Goal: Transaction & Acquisition: Obtain resource

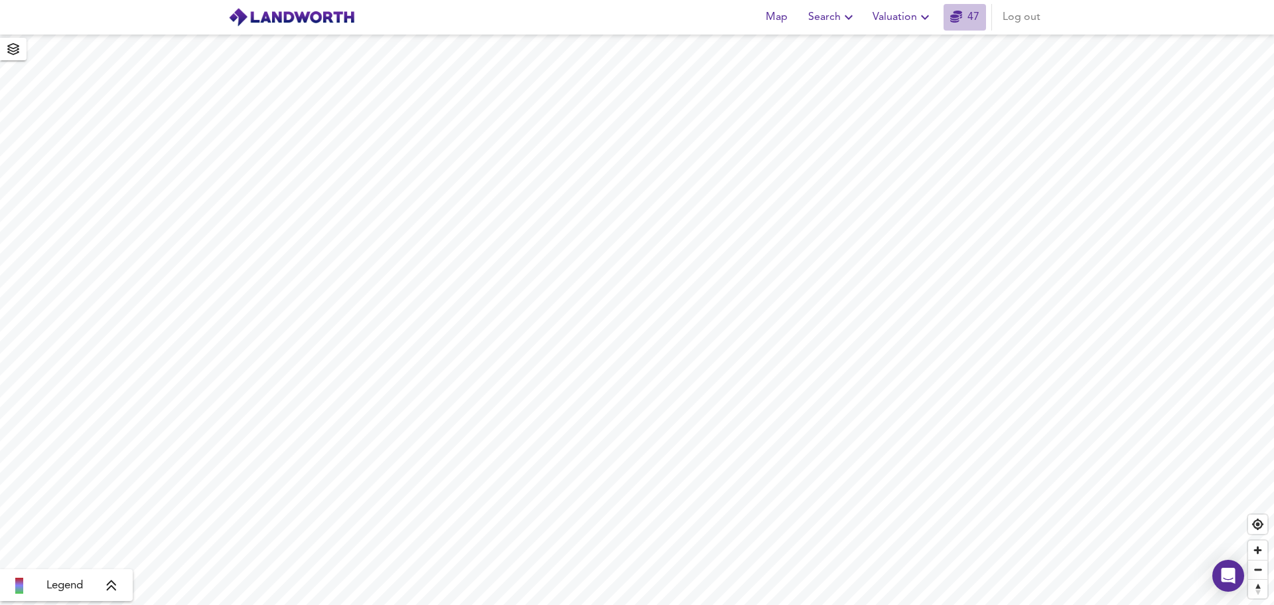
click at [969, 14] on link "47" at bounding box center [964, 17] width 29 height 19
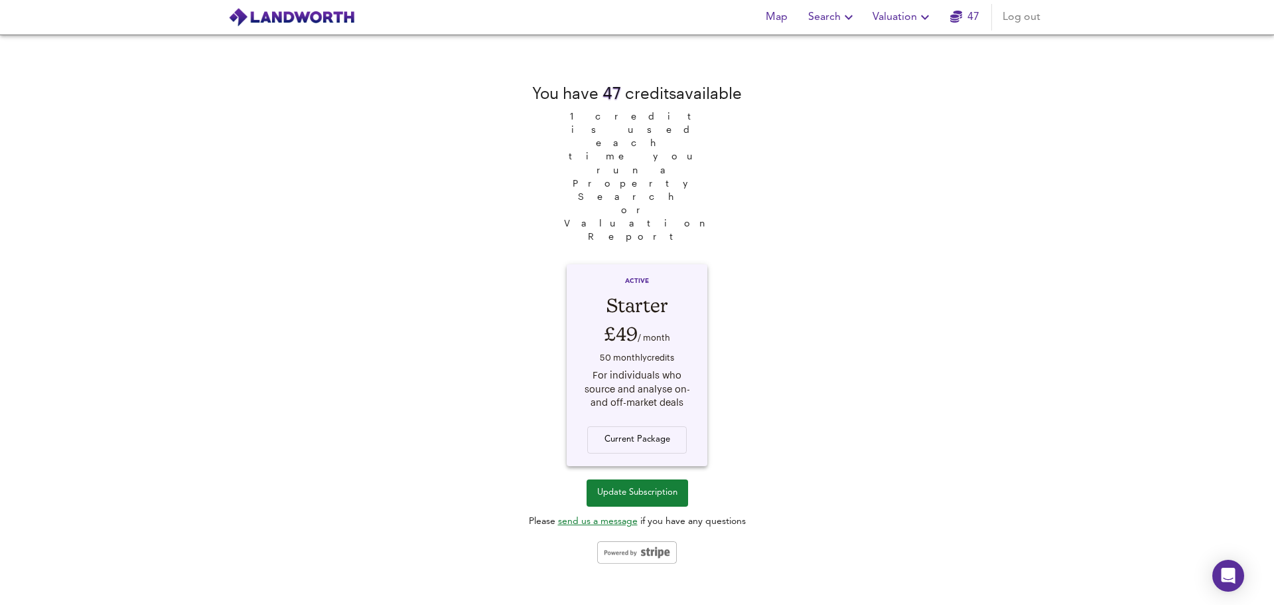
click at [966, 10] on link "47" at bounding box center [964, 17] width 29 height 19
click at [915, 19] on span "Valuation" at bounding box center [903, 17] width 60 height 19
click at [907, 49] on li "New Valuation Report" at bounding box center [903, 48] width 159 height 24
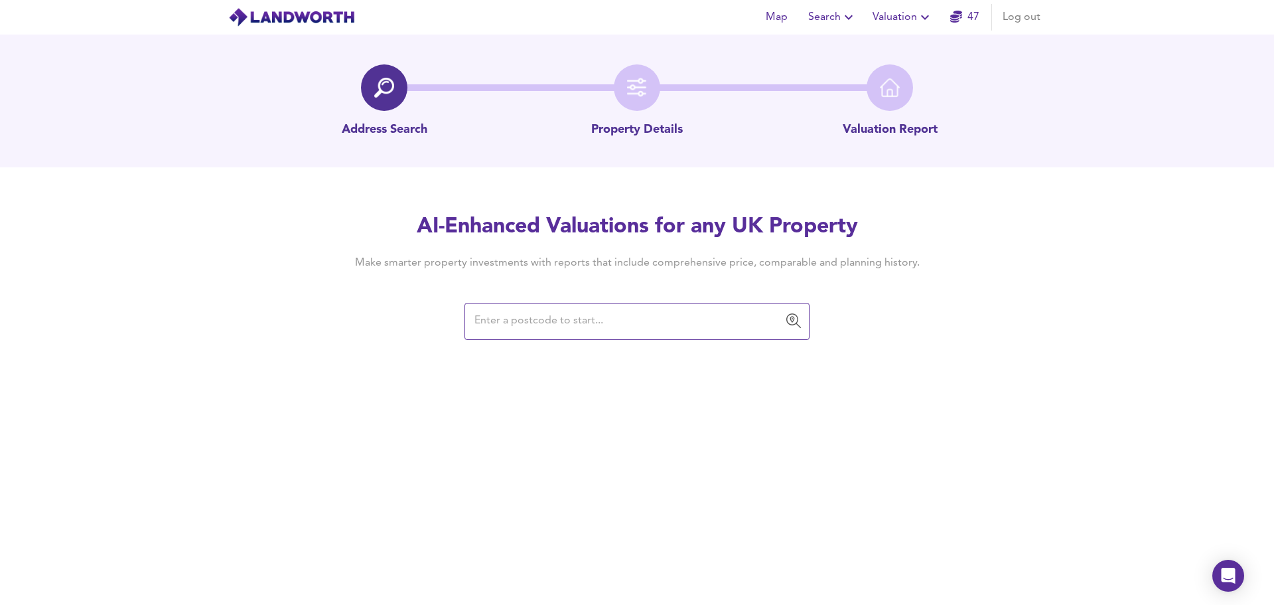
click at [589, 310] on input "text" at bounding box center [627, 321] width 313 height 25
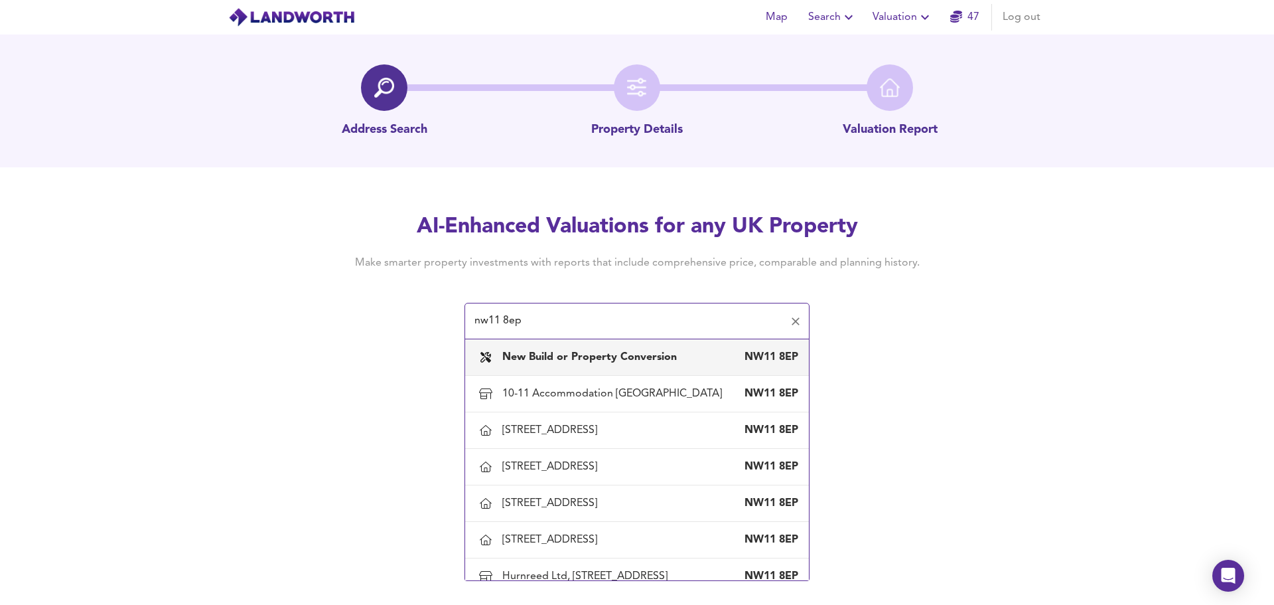
click at [606, 328] on input "nw11 8ep" at bounding box center [627, 321] width 313 height 25
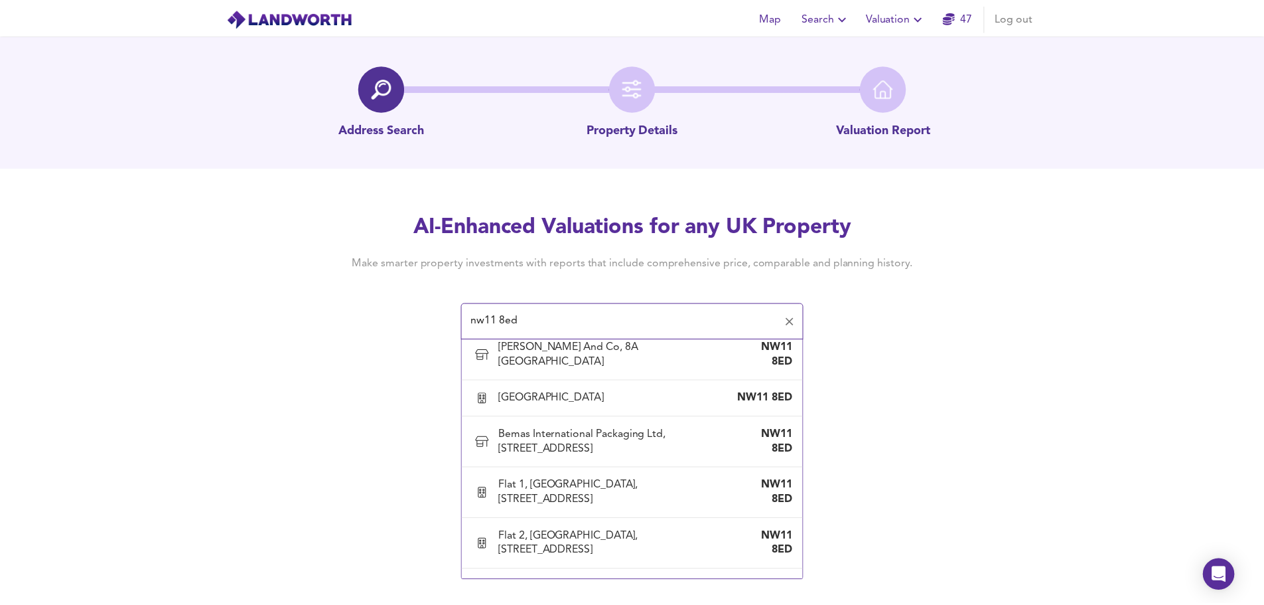
scroll to position [1659, 0]
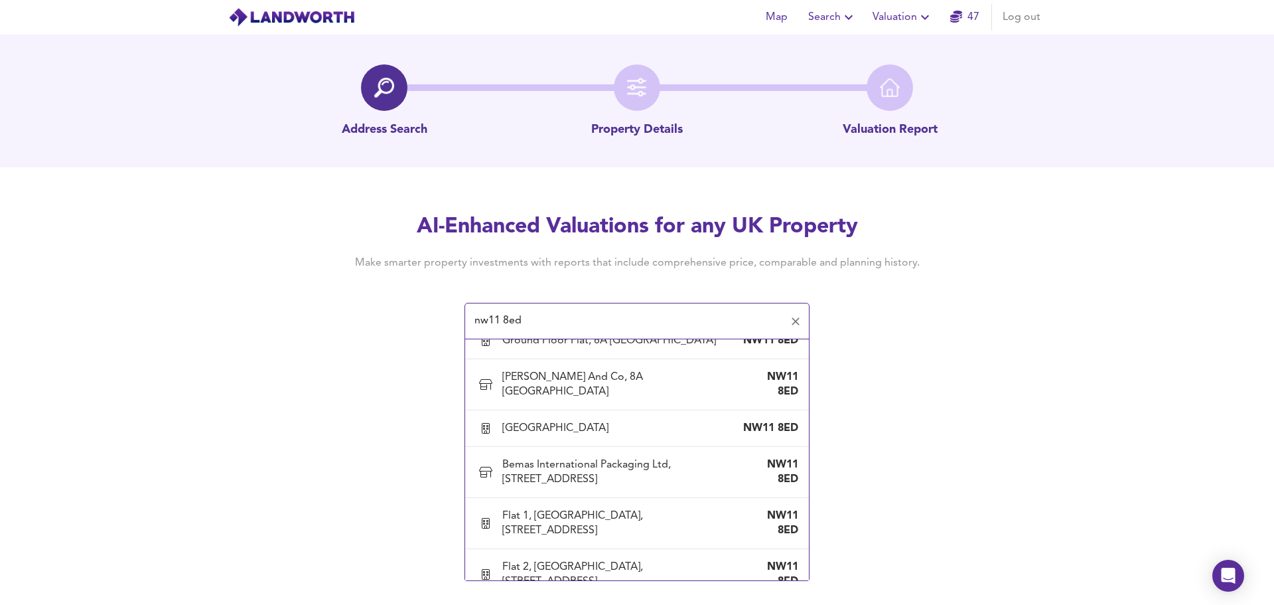
click at [634, 202] on div "Flat 1, [STREET_ADDRESS]" at bounding box center [568, 194] width 132 height 15
type input "Flat 1, [STREET_ADDRESS]"
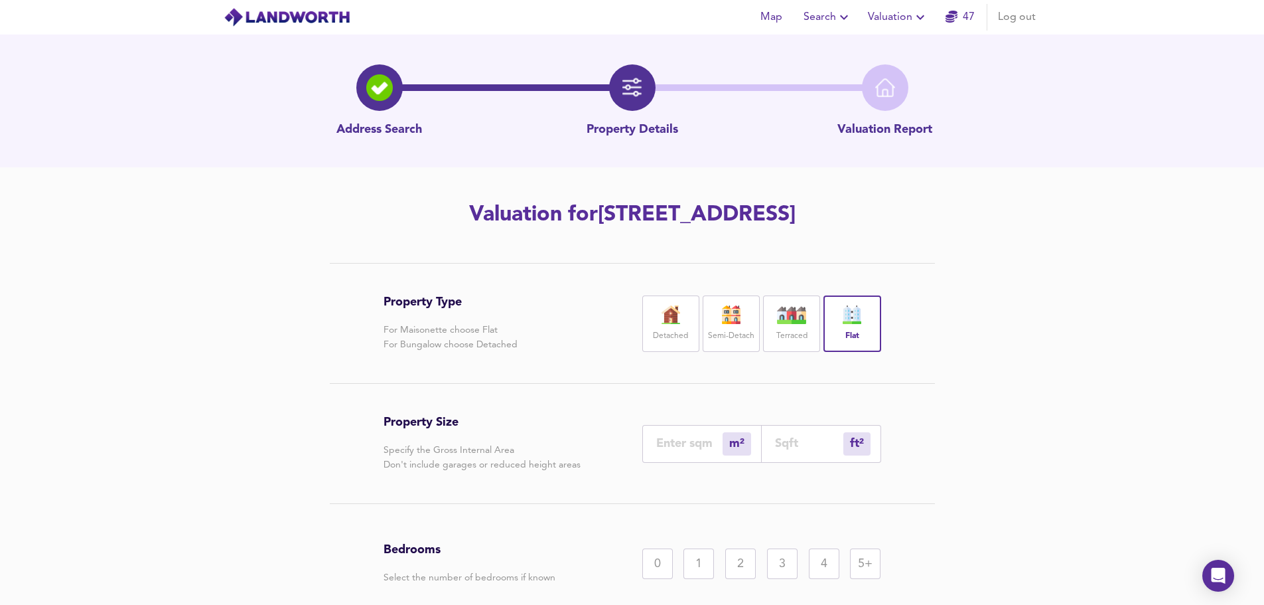
click at [703, 450] on input "number" at bounding box center [689, 443] width 66 height 14
type input "3"
type input "32"
type input "35"
type input "377"
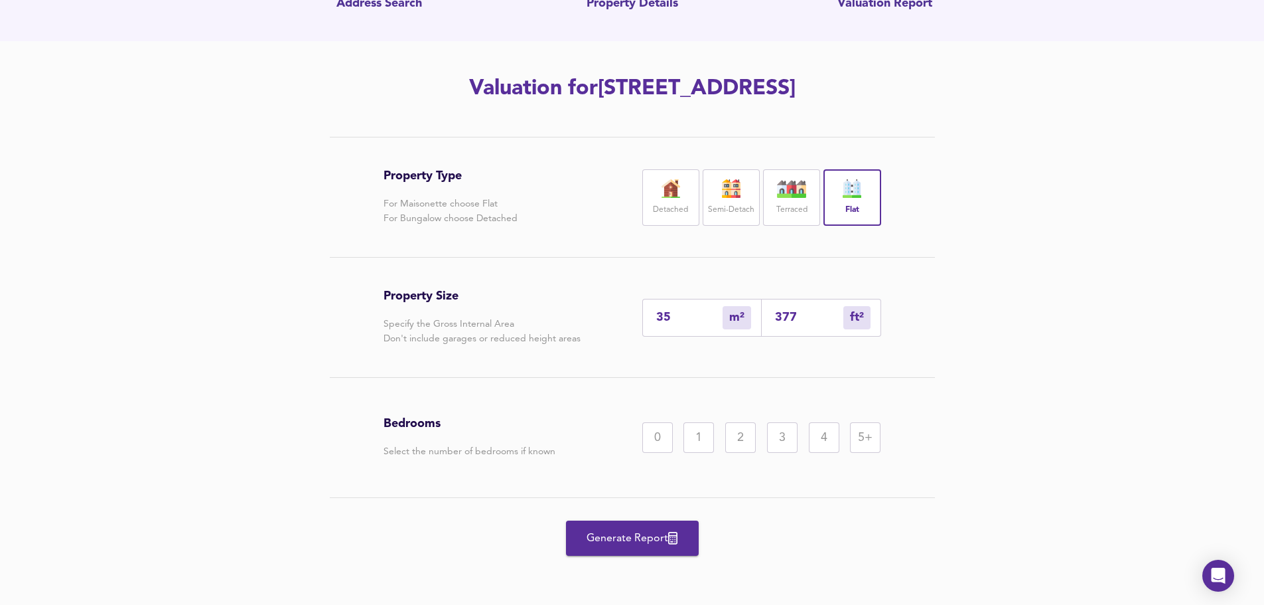
scroll to position [133, 0]
type input "35"
click at [703, 453] on div "1" at bounding box center [699, 437] width 31 height 31
click at [633, 548] on span "Generate Report" at bounding box center [632, 538] width 106 height 19
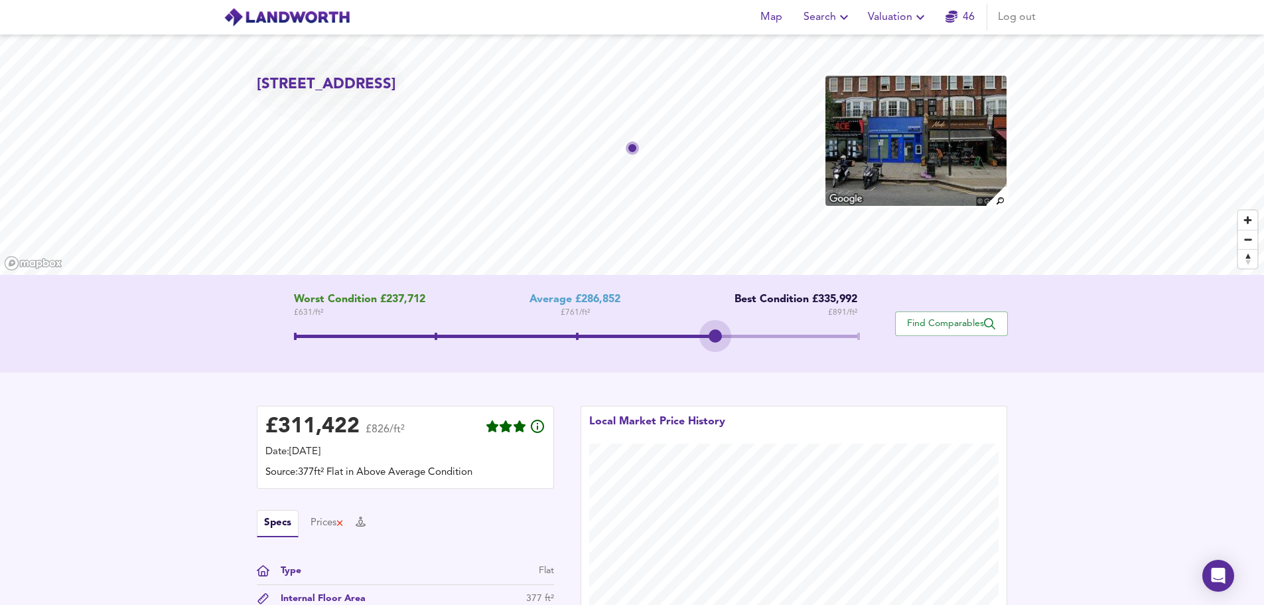
click at [721, 337] on span at bounding box center [575, 335] width 563 height 3
click at [571, 333] on span at bounding box center [575, 338] width 563 height 24
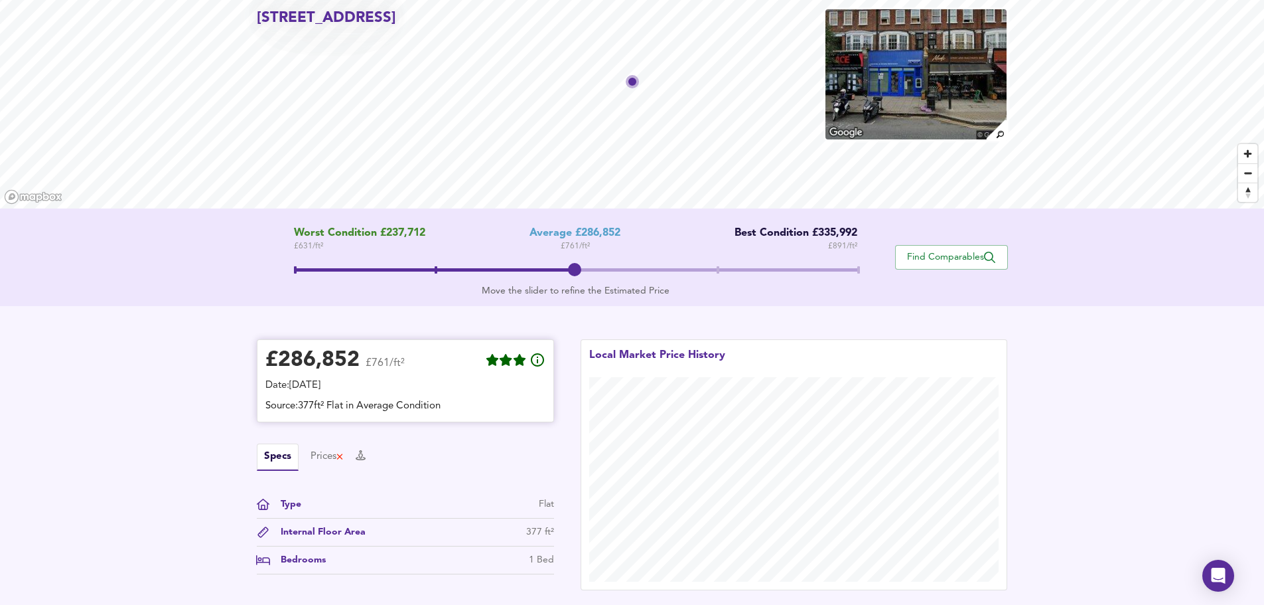
scroll to position [228, 0]
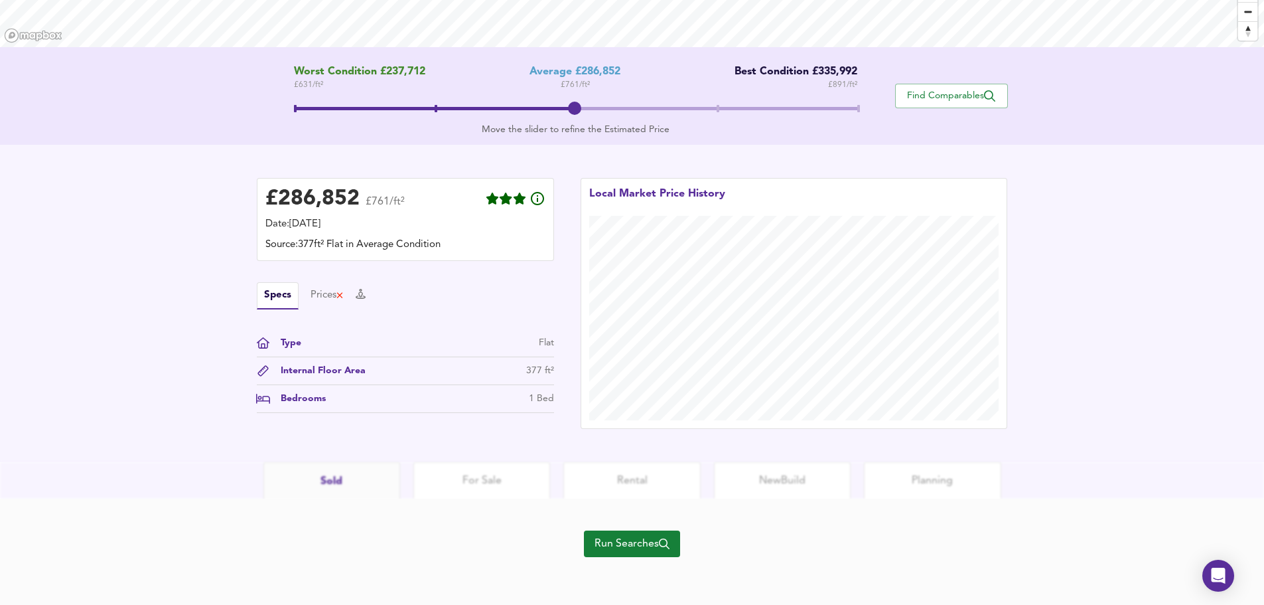
click at [647, 551] on span "Run Searches" at bounding box center [632, 543] width 75 height 19
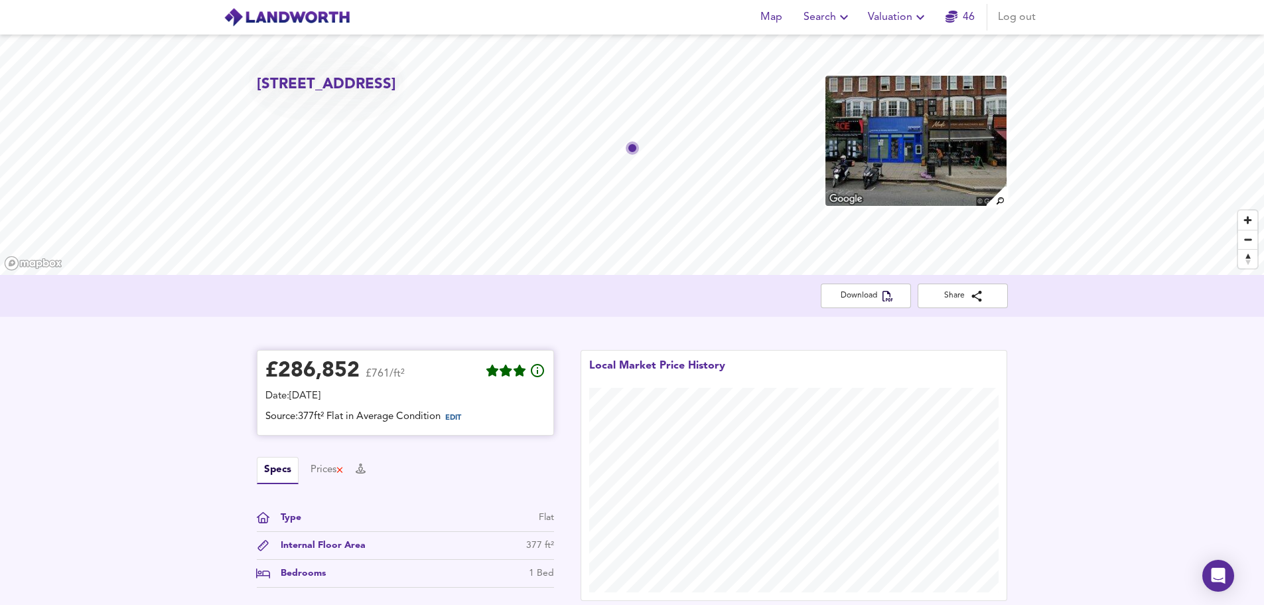
click at [289, 368] on div "£ 286,852" at bounding box center [312, 371] width 94 height 20
click at [866, 297] on span "Download" at bounding box center [866, 296] width 69 height 14
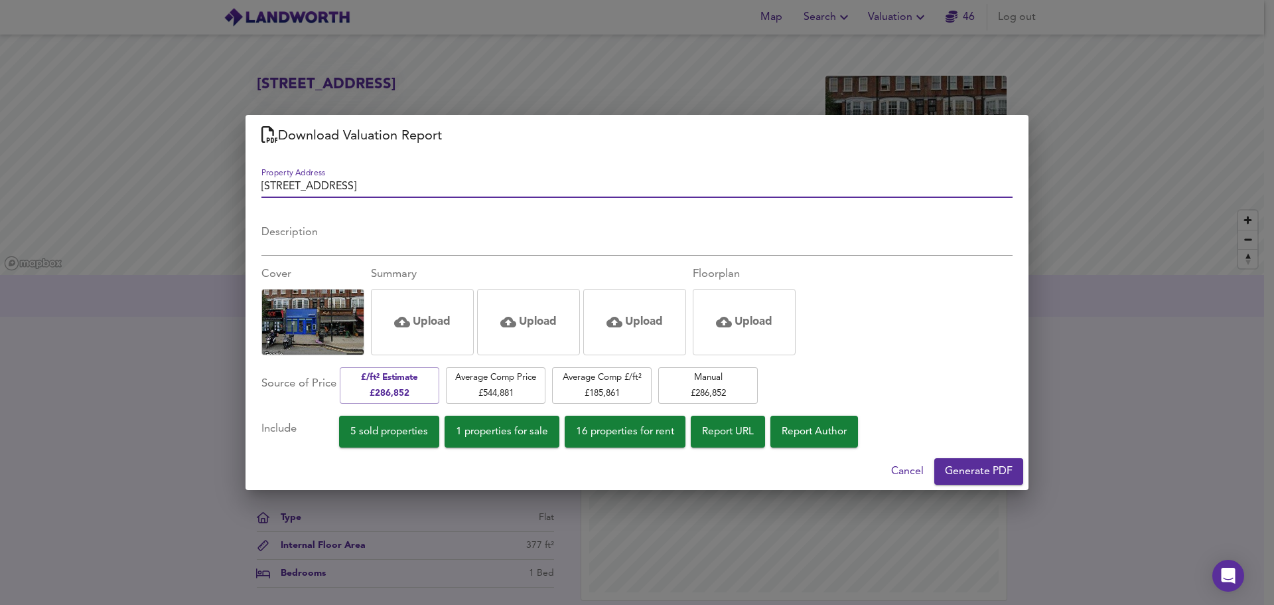
click at [897, 470] on span "Cancel" at bounding box center [907, 471] width 33 height 19
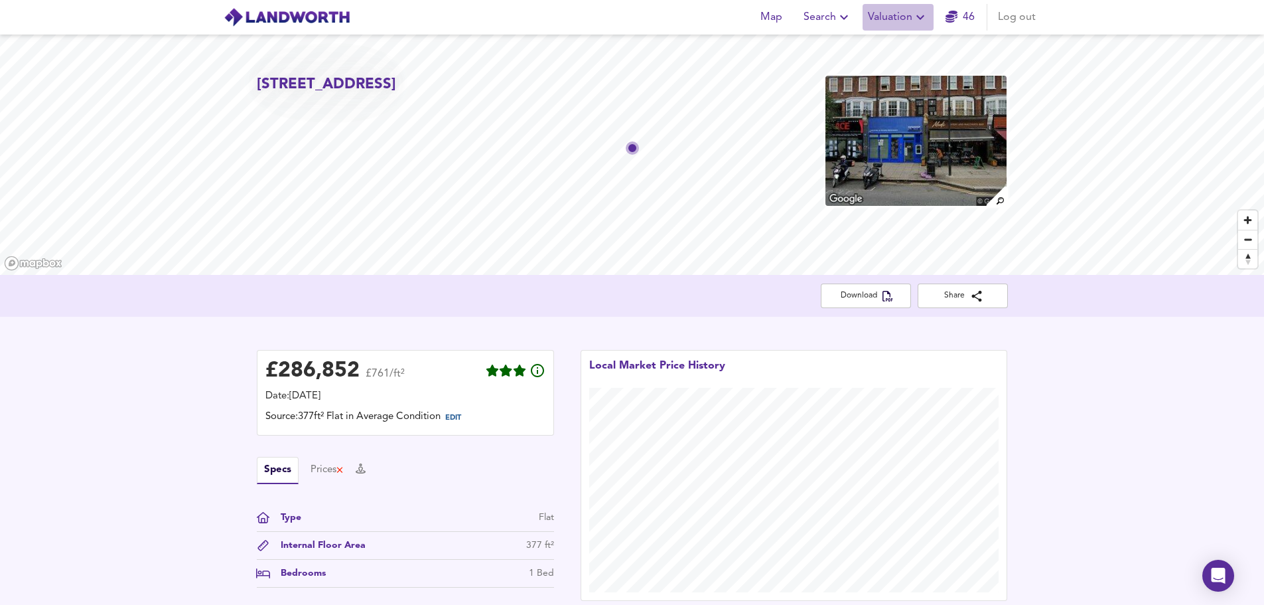
click at [913, 14] on icon "button" at bounding box center [921, 17] width 16 height 16
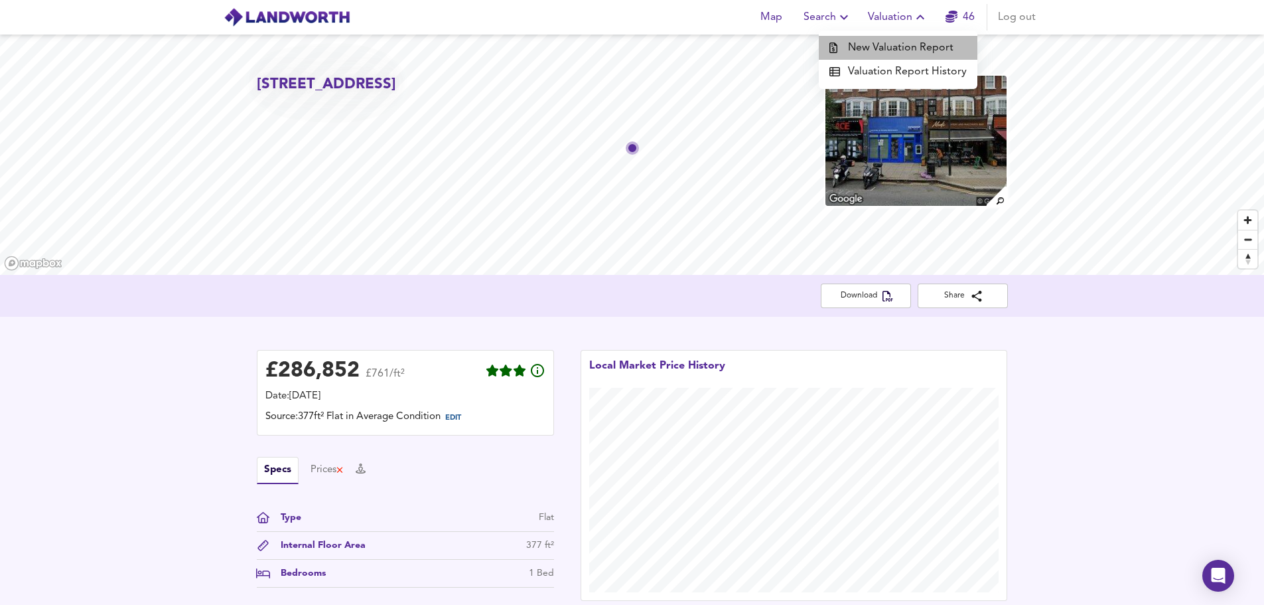
click at [909, 44] on li "New Valuation Report" at bounding box center [898, 48] width 159 height 24
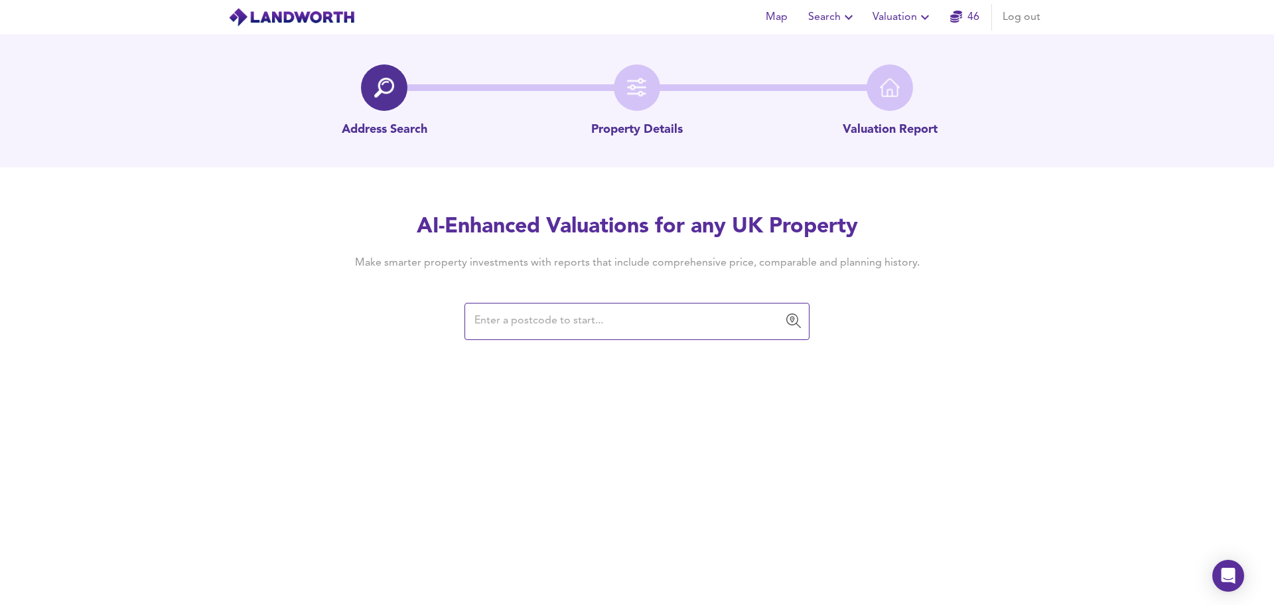
click at [526, 313] on input "text" at bounding box center [627, 321] width 313 height 25
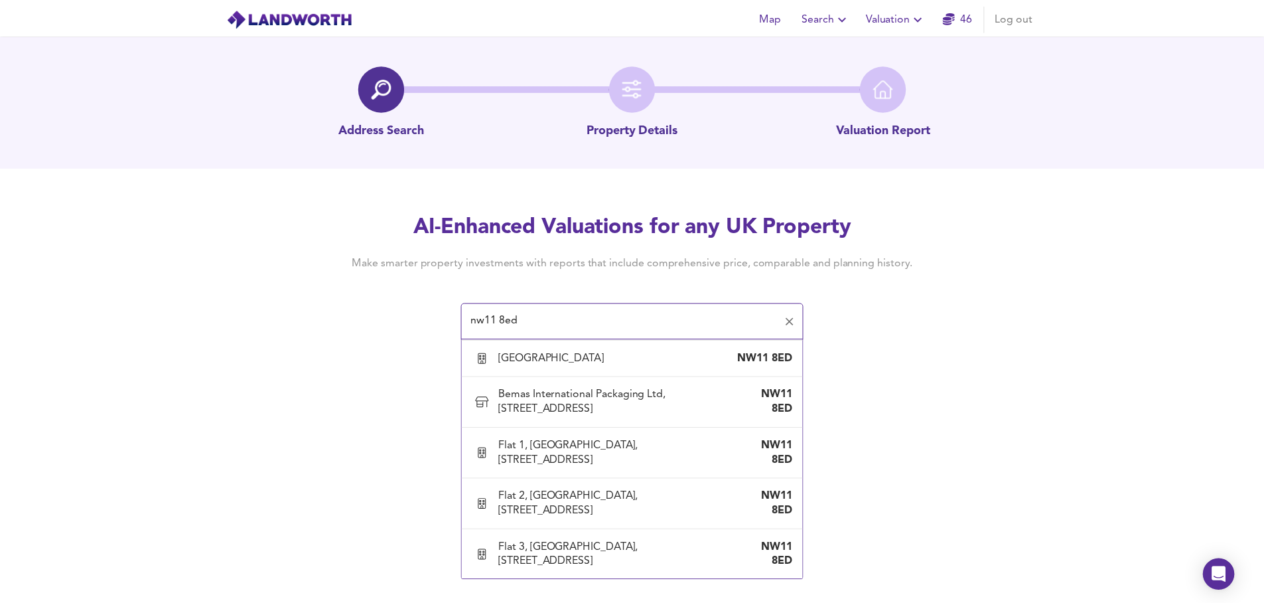
scroll to position [1726, 0]
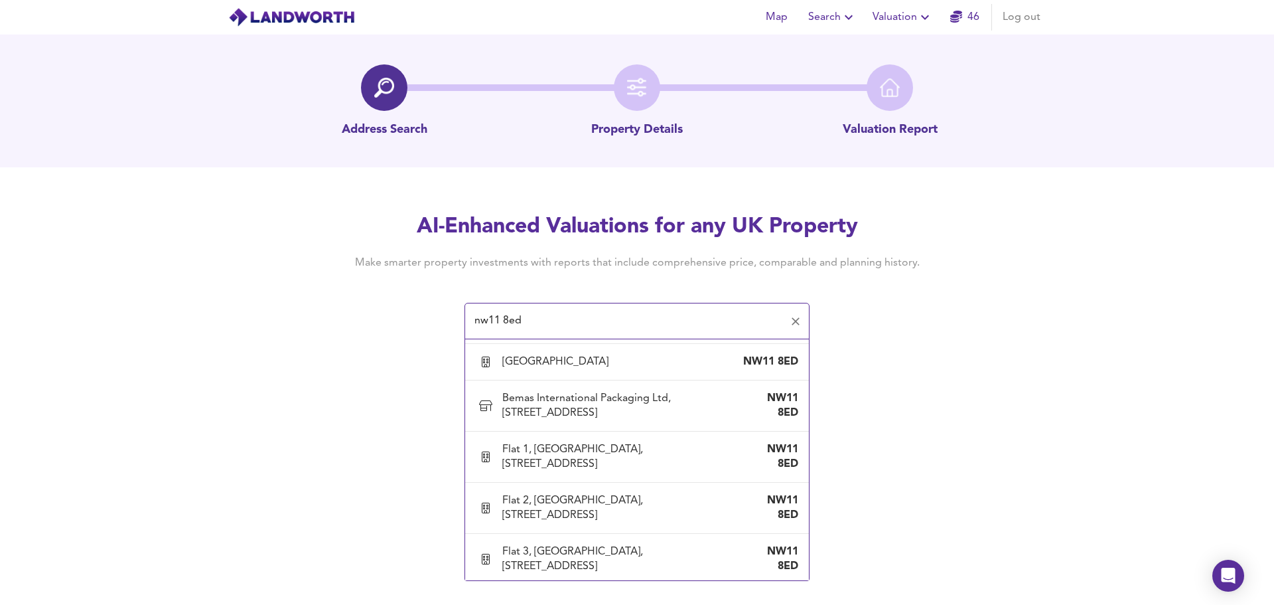
click at [540, 172] on div "Flat 2, 8A [GEOGRAPHIC_DATA]" at bounding box center [581, 164] width 159 height 15
type input "Flat 2, 8A [GEOGRAPHIC_DATA]"
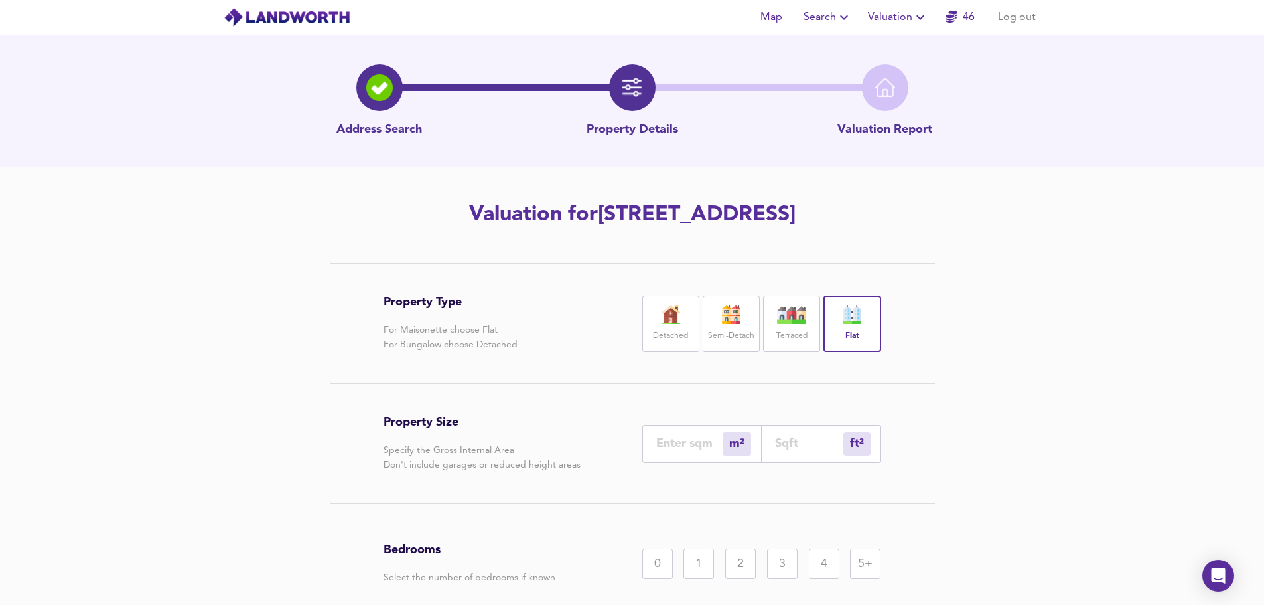
click at [697, 450] on input "number" at bounding box center [689, 443] width 66 height 14
type input "3"
type input "32"
type input "35"
type input "377"
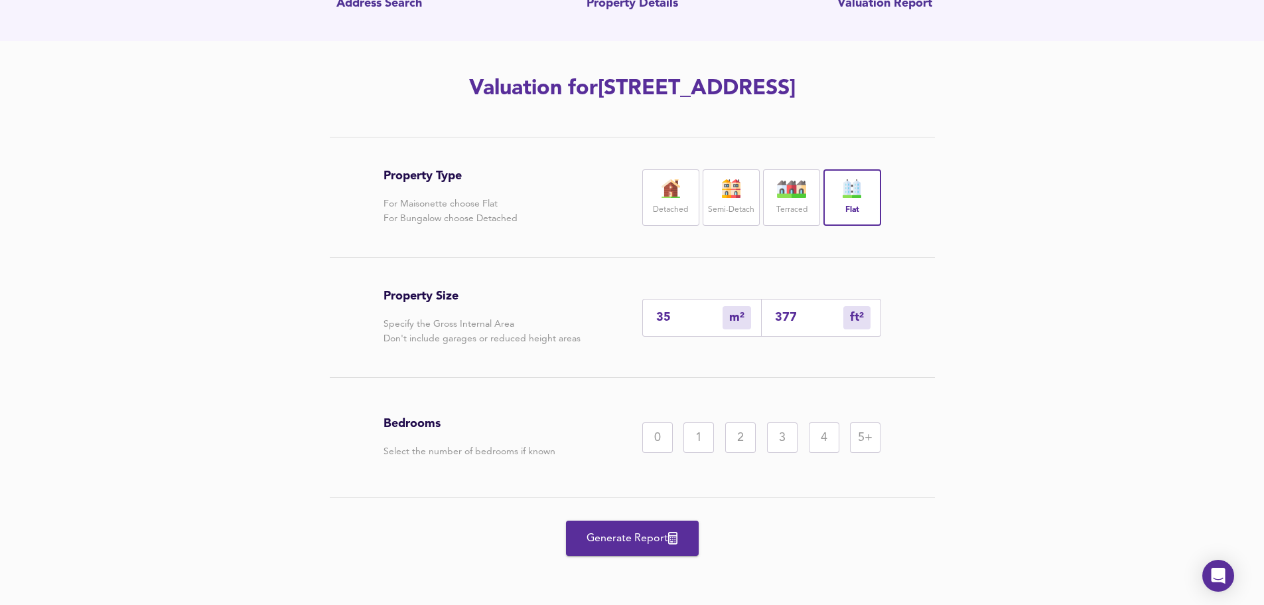
scroll to position [155, 0]
type input "35"
click at [695, 435] on div "1" at bounding box center [699, 437] width 31 height 31
click at [631, 539] on span "Generate Report" at bounding box center [632, 538] width 106 height 19
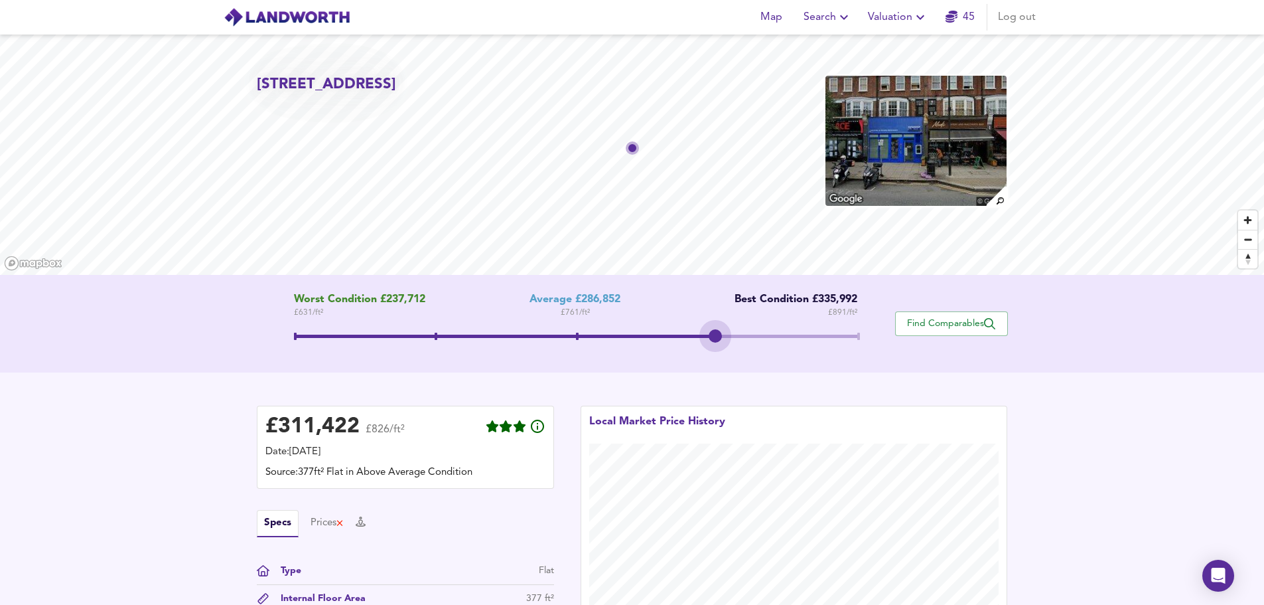
click at [717, 334] on span at bounding box center [718, 336] width 3 height 7
click at [856, 338] on span at bounding box center [575, 338] width 563 height 24
click at [720, 334] on span at bounding box center [575, 335] width 563 height 3
click at [578, 335] on span at bounding box center [577, 336] width 3 height 7
click at [717, 336] on span at bounding box center [718, 336] width 3 height 7
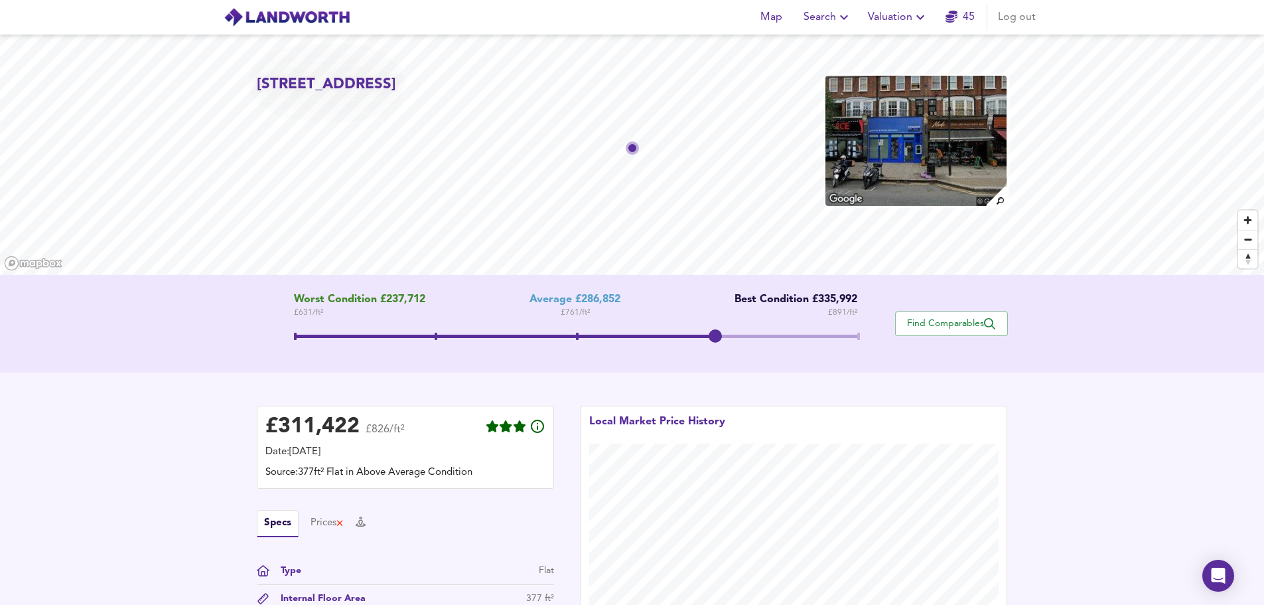
click at [578, 336] on span at bounding box center [577, 336] width 3 height 7
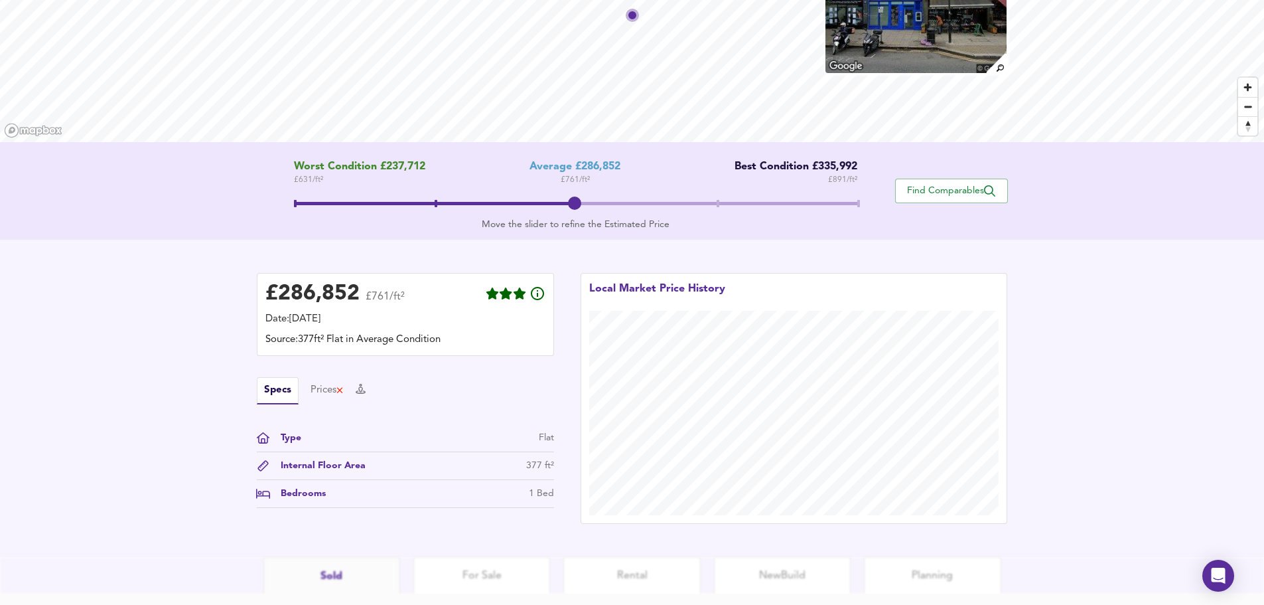
scroll to position [199, 0]
